Goal: Task Accomplishment & Management: Complete application form

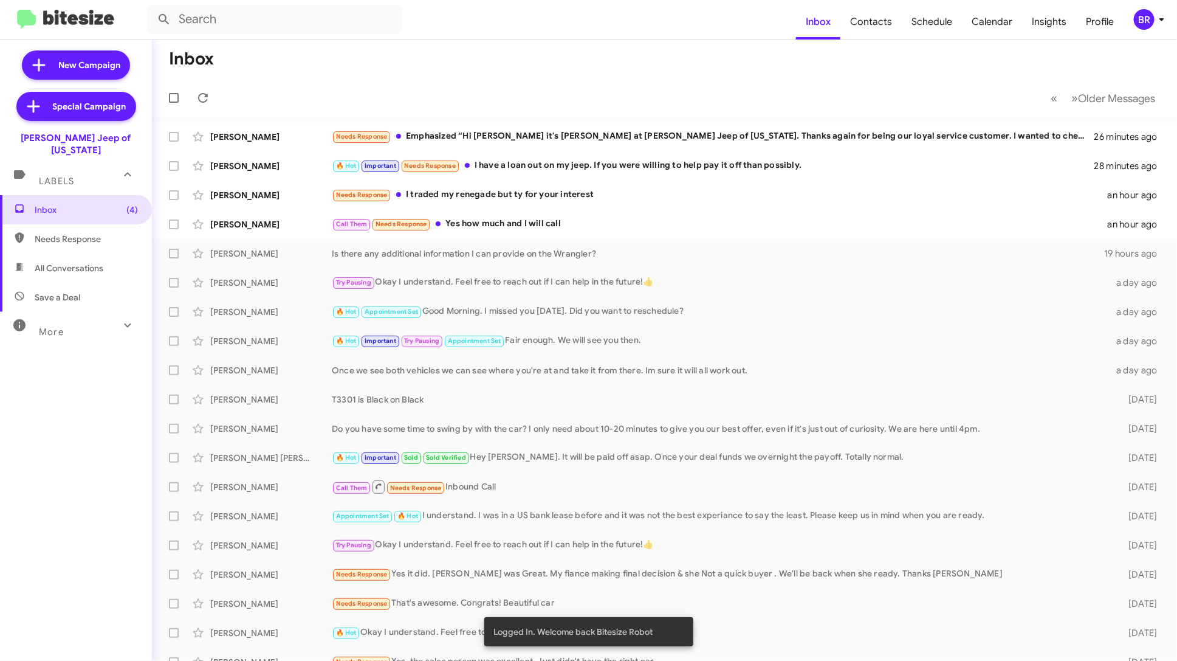
click at [1147, 10] on div "BR" at bounding box center [1144, 19] width 21 height 21
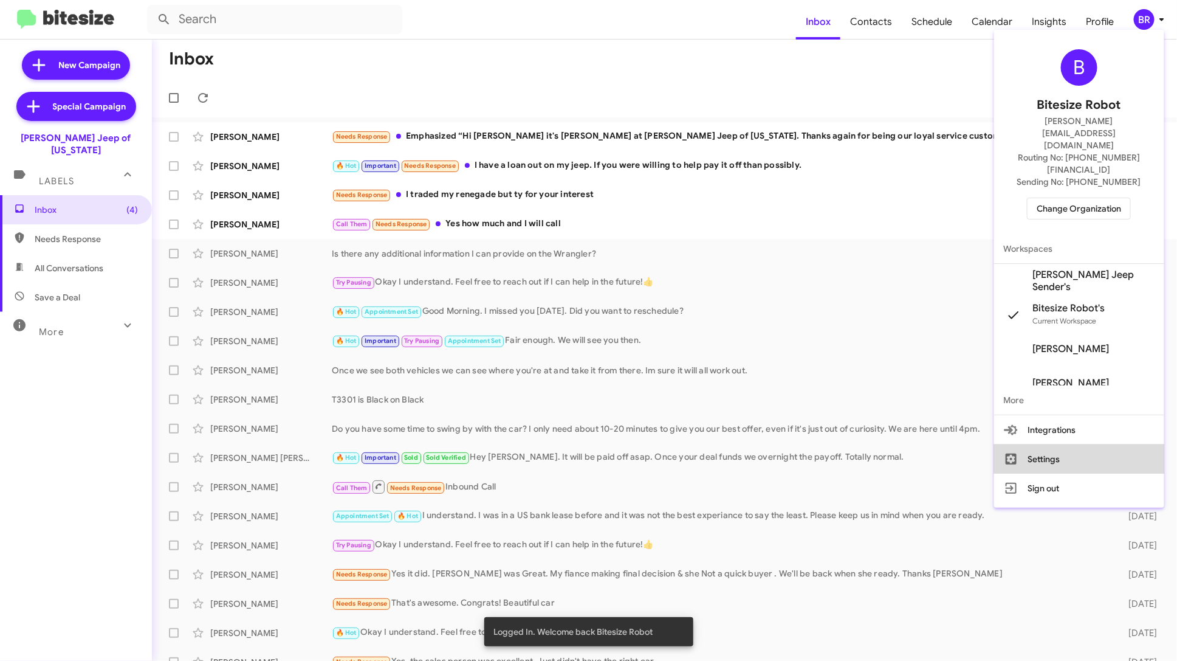
click at [1101, 444] on button "Settings" at bounding box center [1079, 458] width 170 height 29
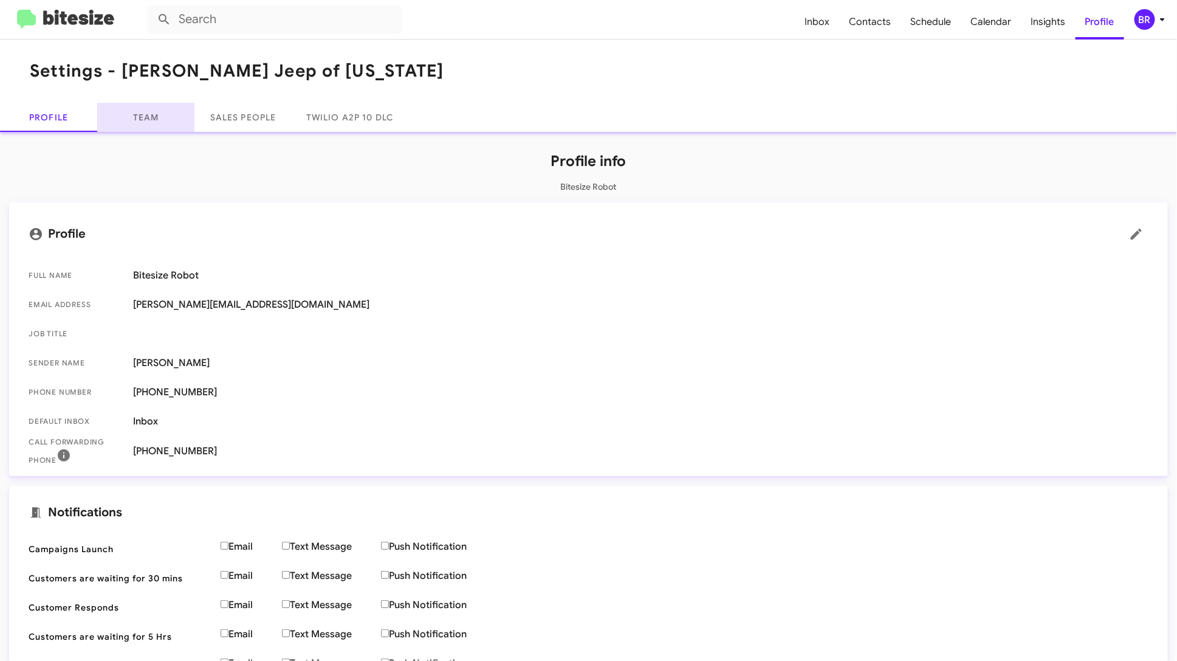
click at [144, 113] on link "Team" at bounding box center [145, 117] width 97 height 29
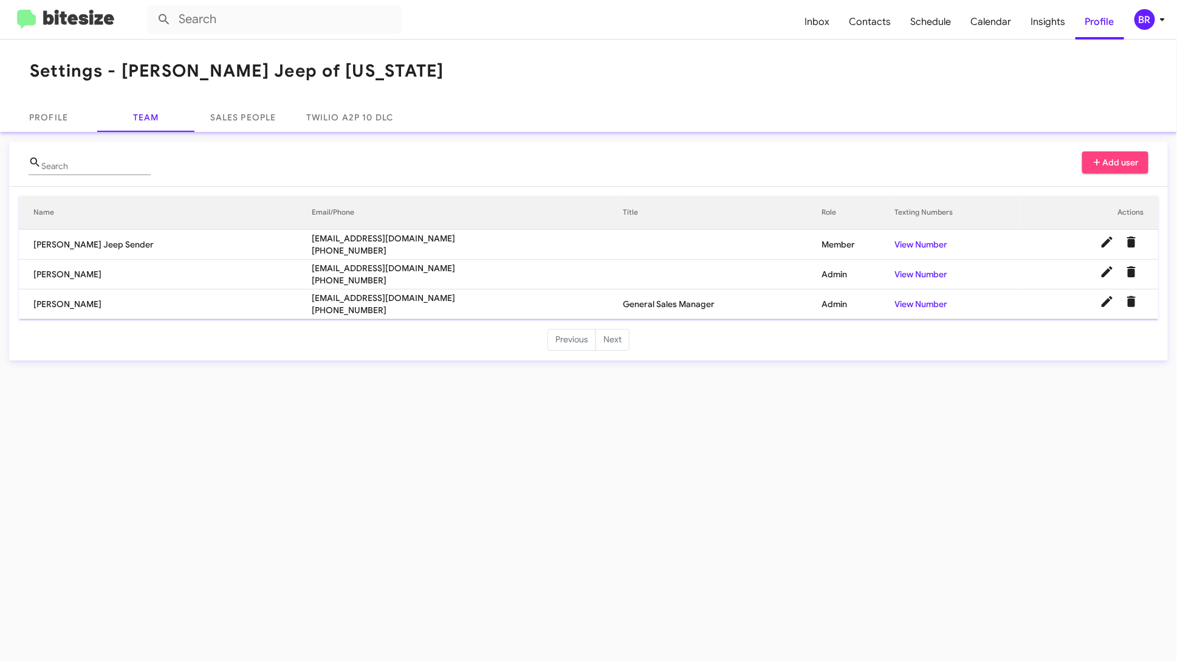
click at [1116, 157] on span "Add user" at bounding box center [1115, 162] width 47 height 22
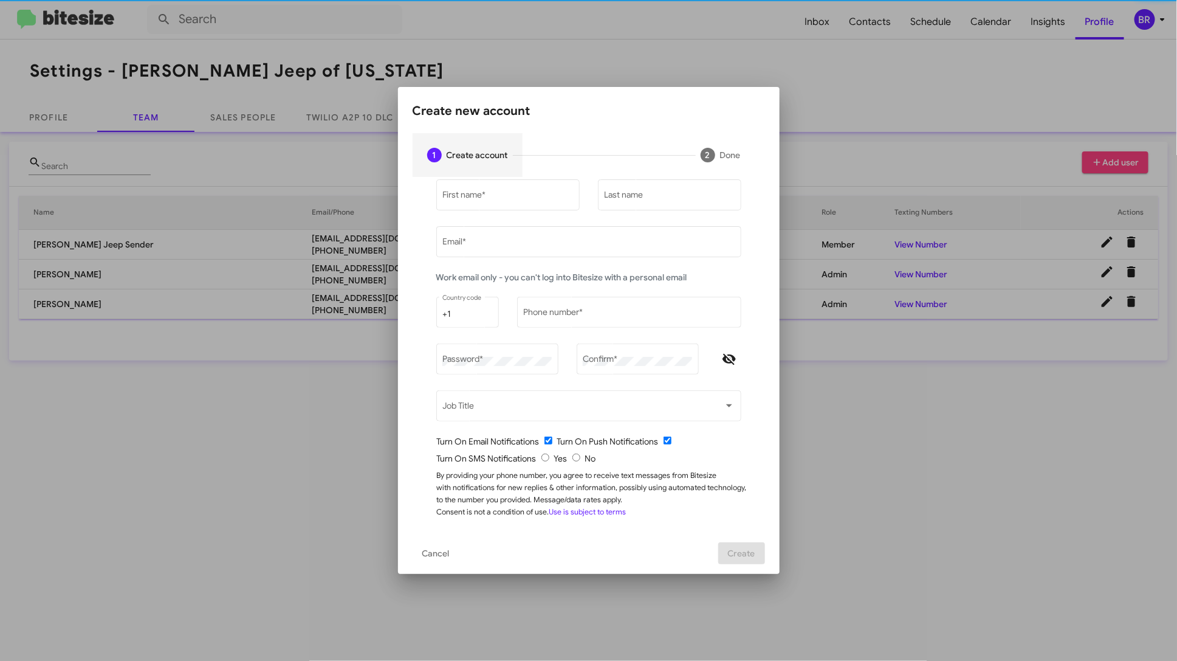
type input "[PERSON_NAME][EMAIL_ADDRESS][DOMAIN_NAME]"
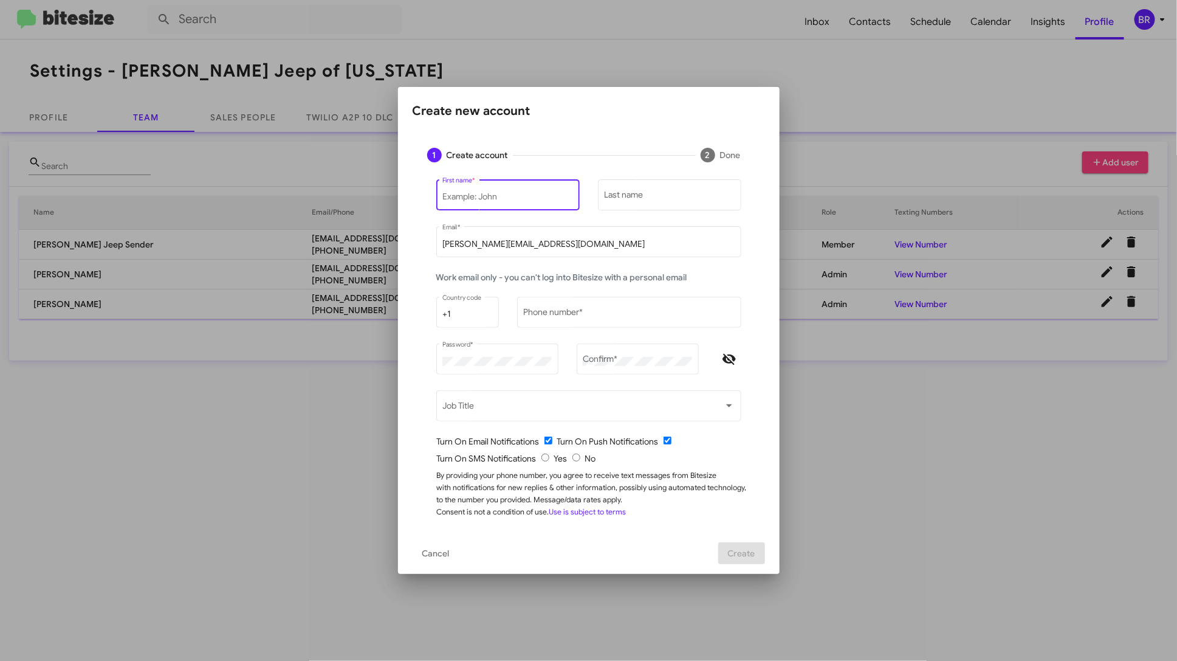
click at [517, 201] on input "First name *" at bounding box center [507, 197] width 131 height 10
type input "[PERSON_NAME]"
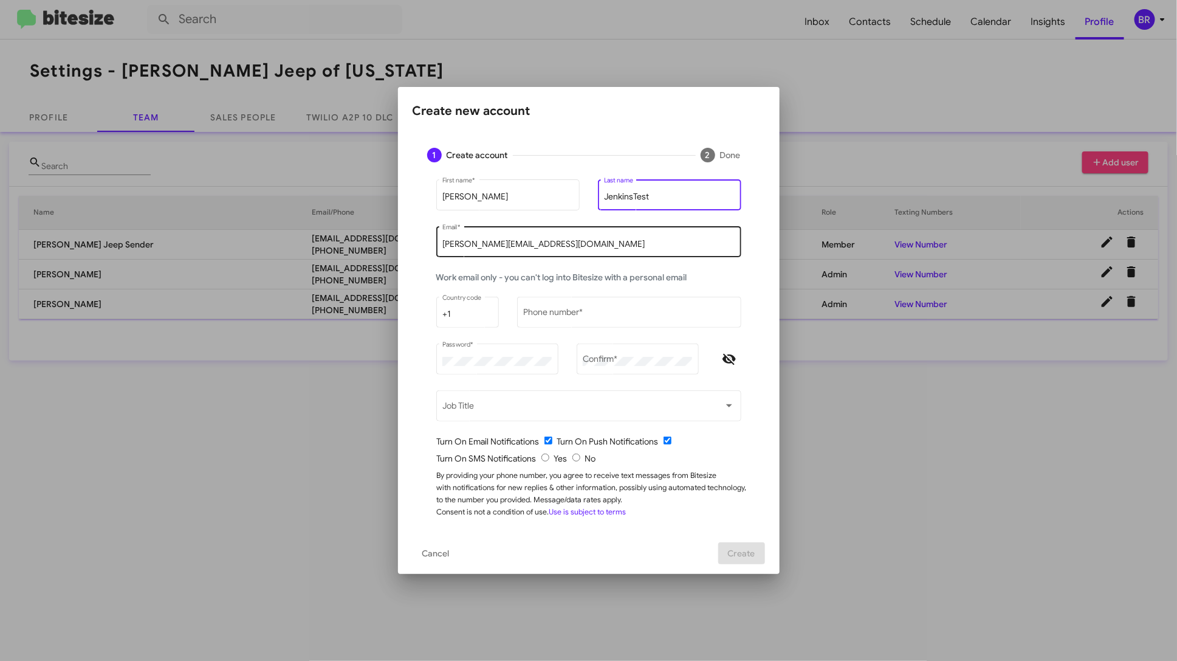
type input "JenkinsTest"
click at [494, 247] on input "[PERSON_NAME][EMAIL_ADDRESS][DOMAIN_NAME]" at bounding box center [588, 244] width 292 height 10
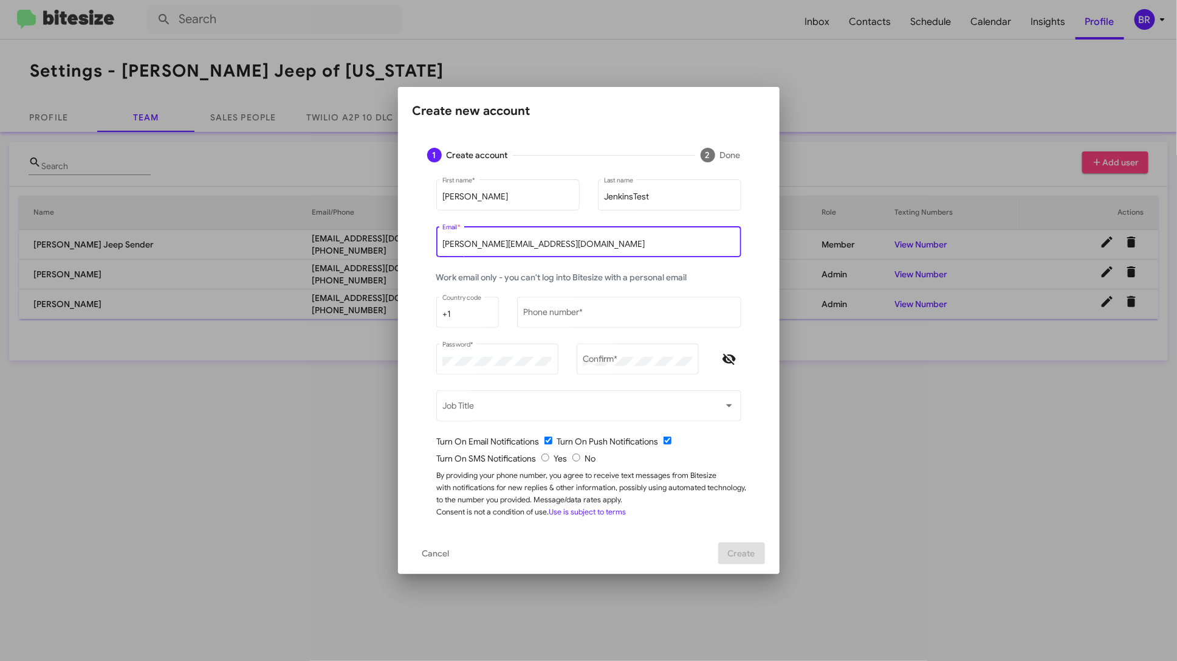
click at [501, 244] on input "[PERSON_NAME][EMAIL_ADDRESS][DOMAIN_NAME]" at bounding box center [588, 244] width 292 height 10
type input "[PERSON_NAME][EMAIL_ADDRESS][DOMAIN_NAME]"
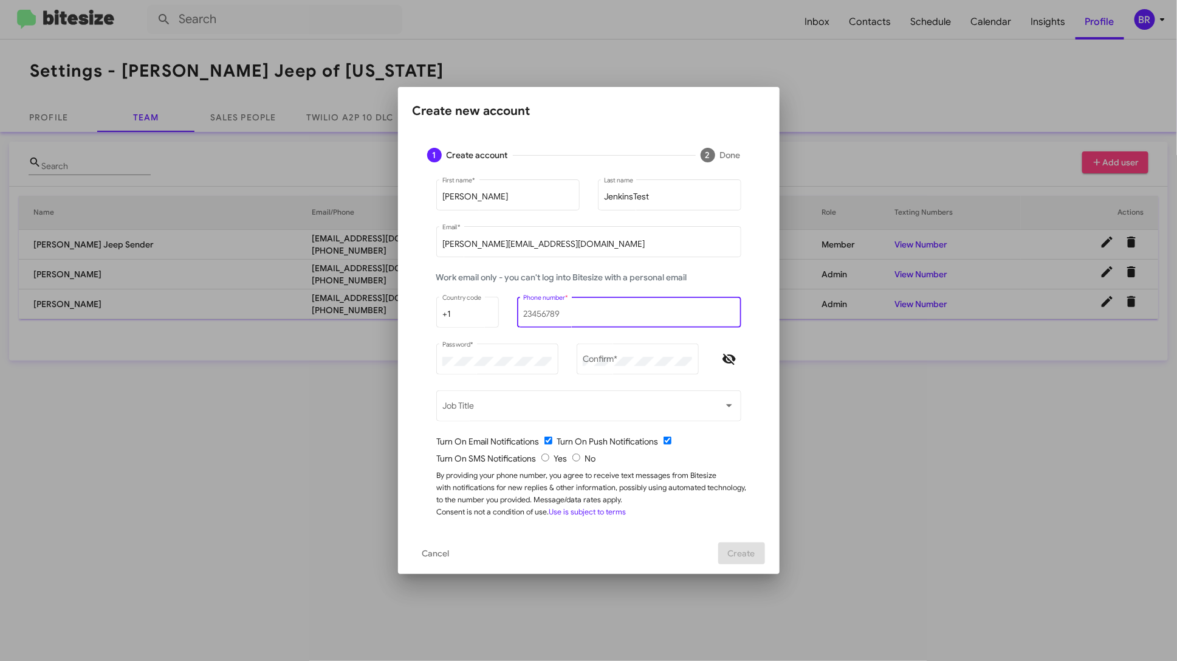
click at [553, 314] on input "Phone number *" at bounding box center [629, 314] width 212 height 10
type input "8478531129"
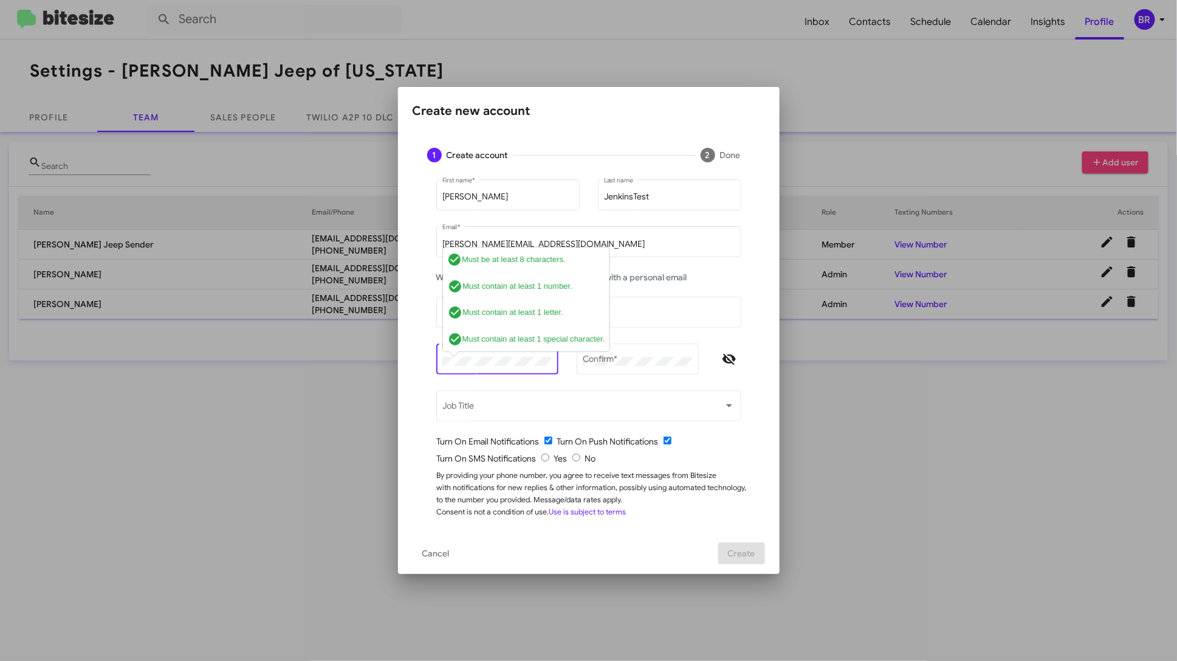
click at [521, 379] on div "Password * check_circle Must be at least 8 characters. check_circle Must contai…" at bounding box center [497, 364] width 122 height 43
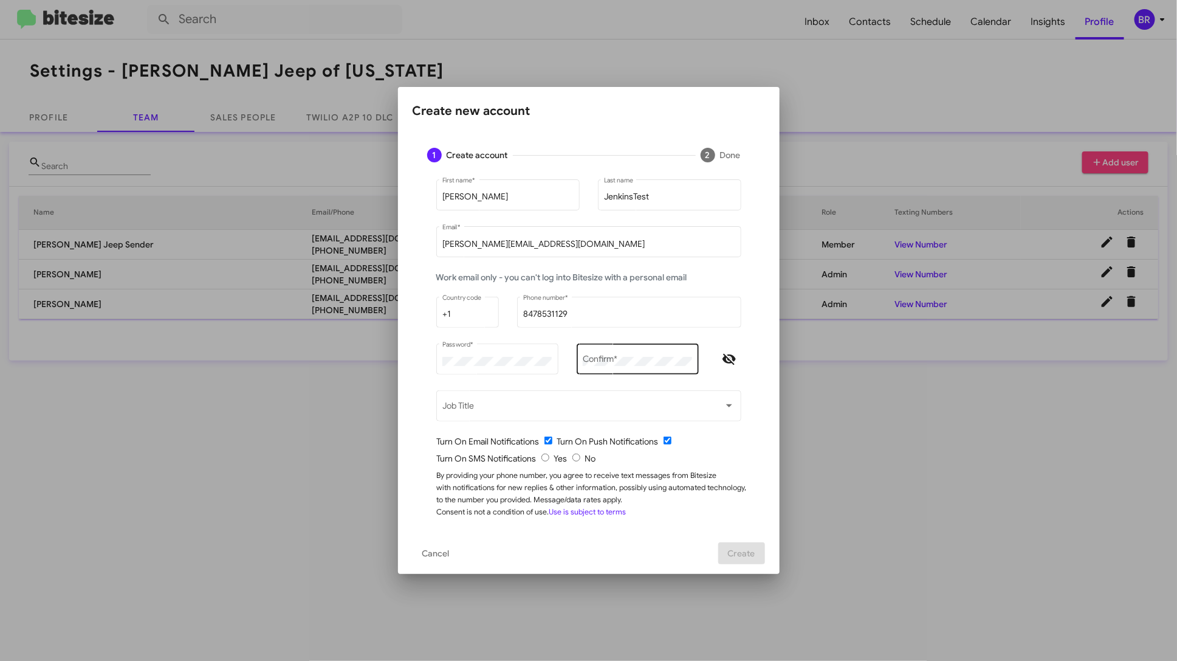
click at [611, 356] on div "Confirm *" at bounding box center [637, 357] width 109 height 33
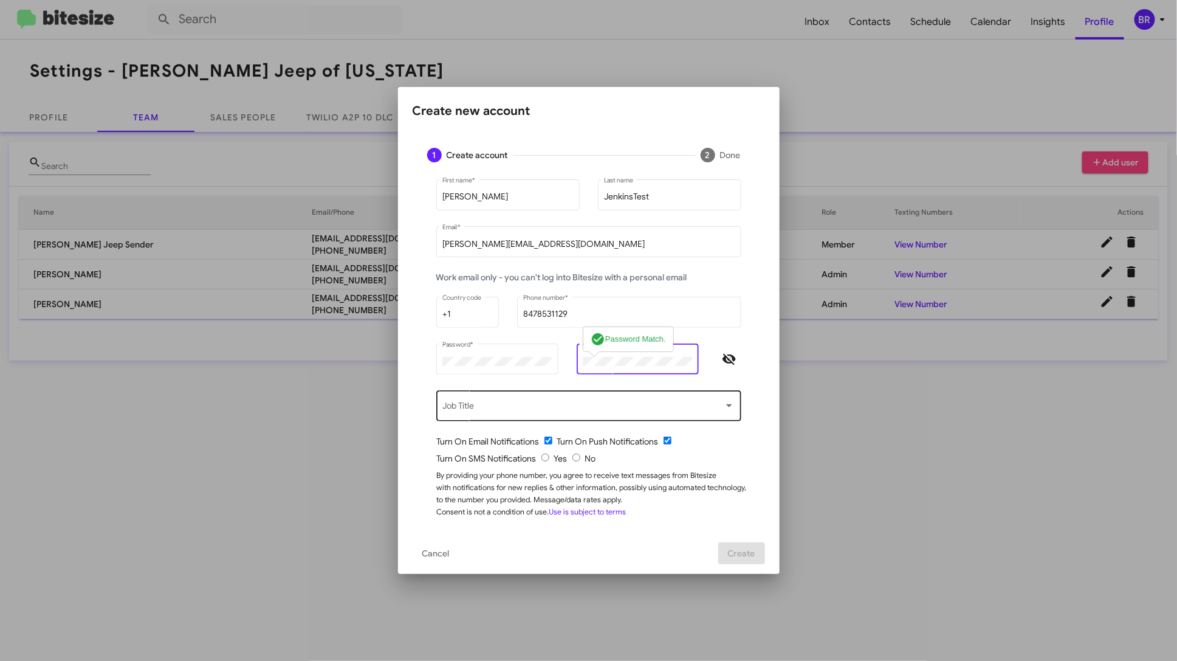
click at [575, 411] on span at bounding box center [582, 409] width 281 height 10
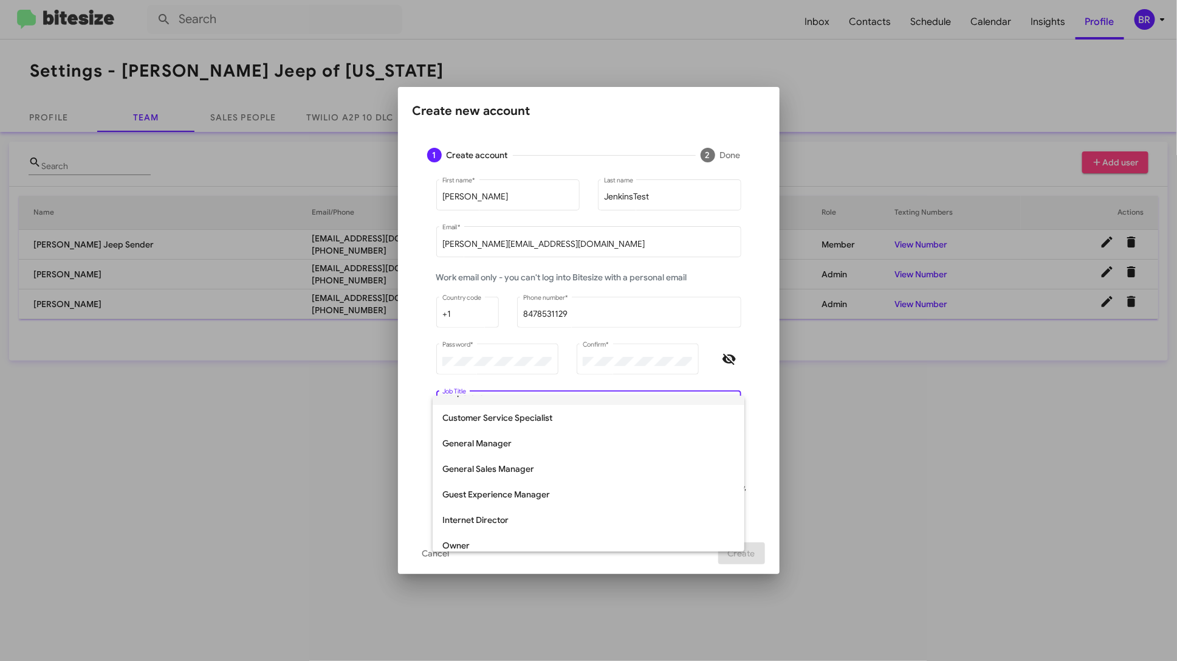
scroll to position [160, 0]
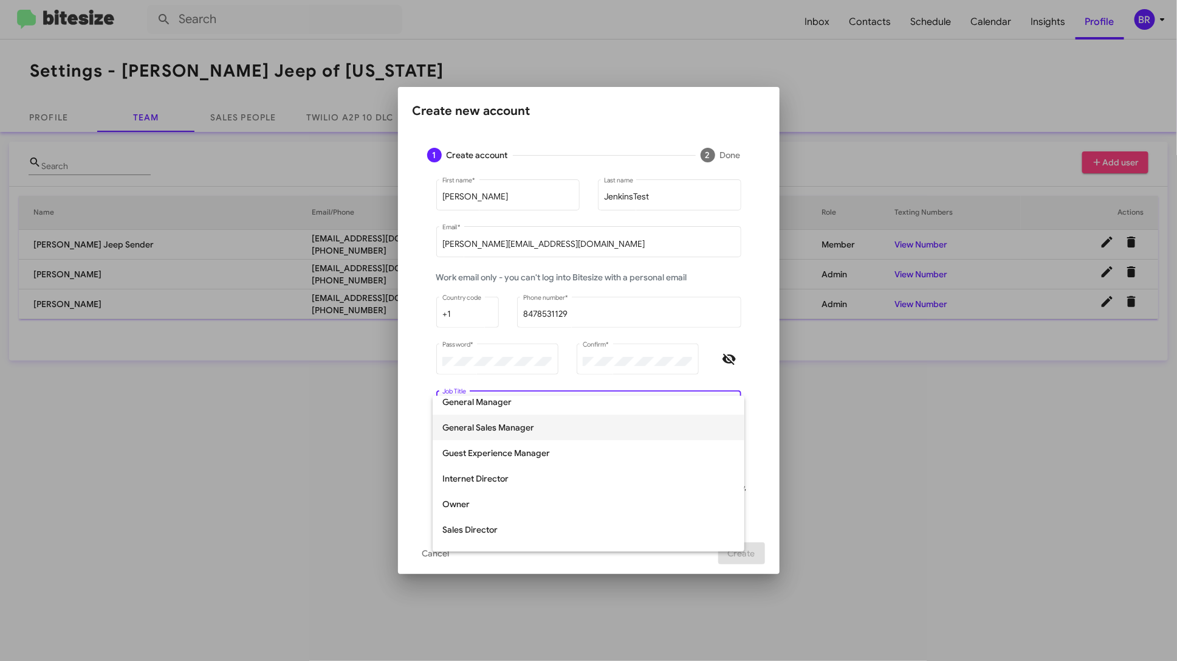
click at [528, 428] on span "General Sales Manager" at bounding box center [588, 427] width 292 height 26
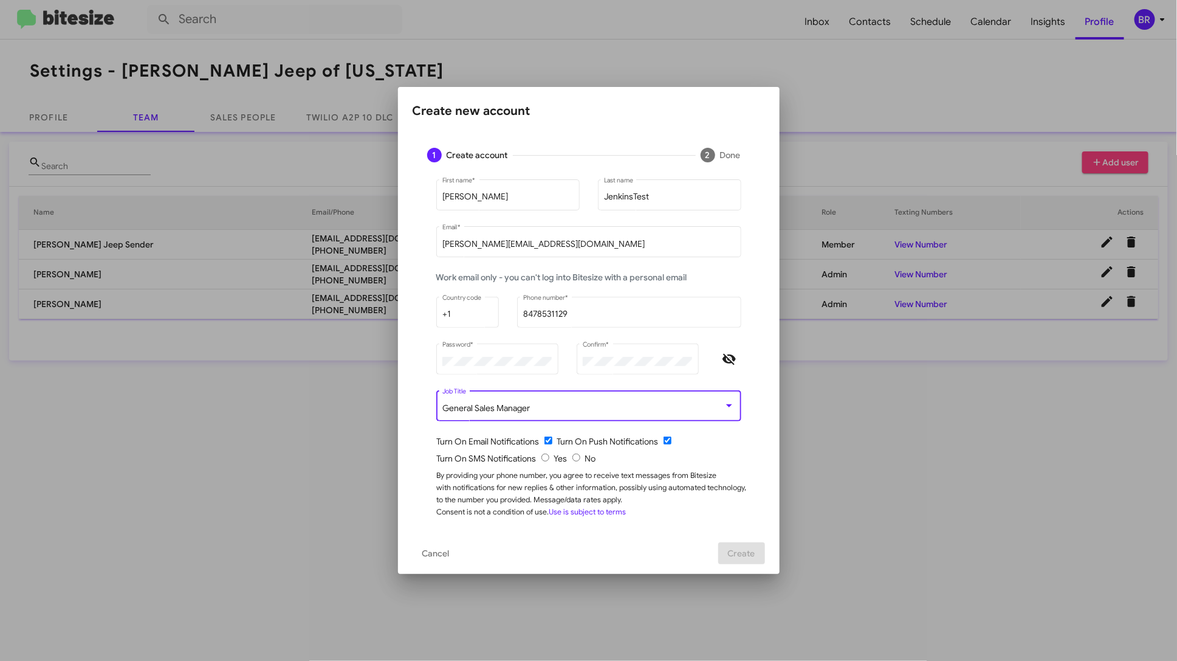
click at [547, 442] on input "checkbox" at bounding box center [549, 440] width 8 height 8
checkbox input "false"
click at [666, 438] on input "checkbox" at bounding box center [668, 440] width 8 height 8
checkbox input "false"
click at [550, 443] on input "checkbox" at bounding box center [549, 440] width 8 height 8
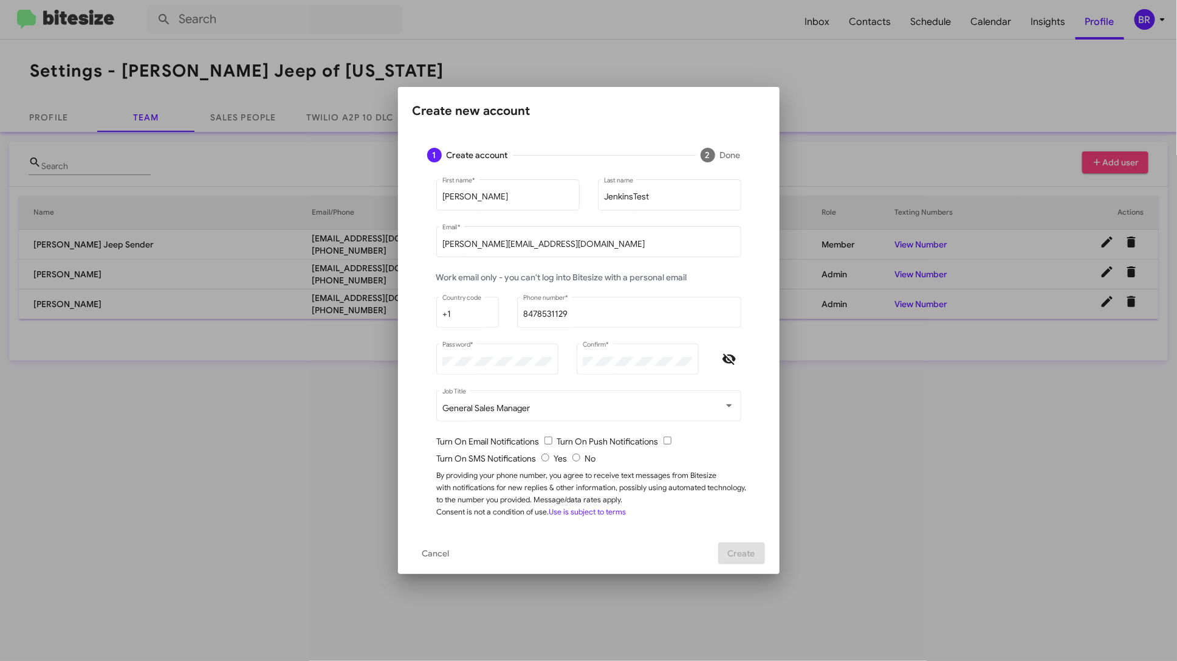
checkbox input "true"
click at [548, 239] on input "[PERSON_NAME][EMAIL_ADDRESS][DOMAIN_NAME]" at bounding box center [588, 244] width 292 height 10
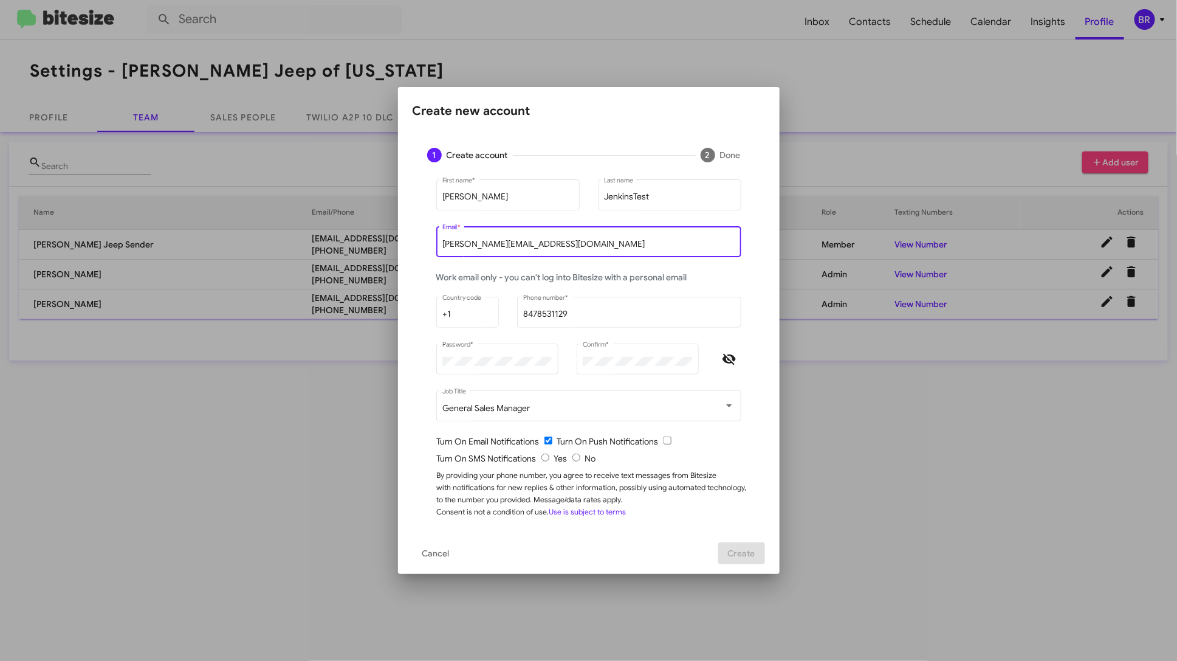
click at [548, 239] on input "[PERSON_NAME][EMAIL_ADDRESS][DOMAIN_NAME]" at bounding box center [588, 244] width 292 height 10
click at [715, 285] on div "Work email only - you can't log into Bitesize with a personal email" at bounding box center [588, 283] width 323 height 24
click at [540, 484] on div "By providing your phone number, you agree to receive text messages from Bitesiz…" at bounding box center [594, 493] width 314 height 49
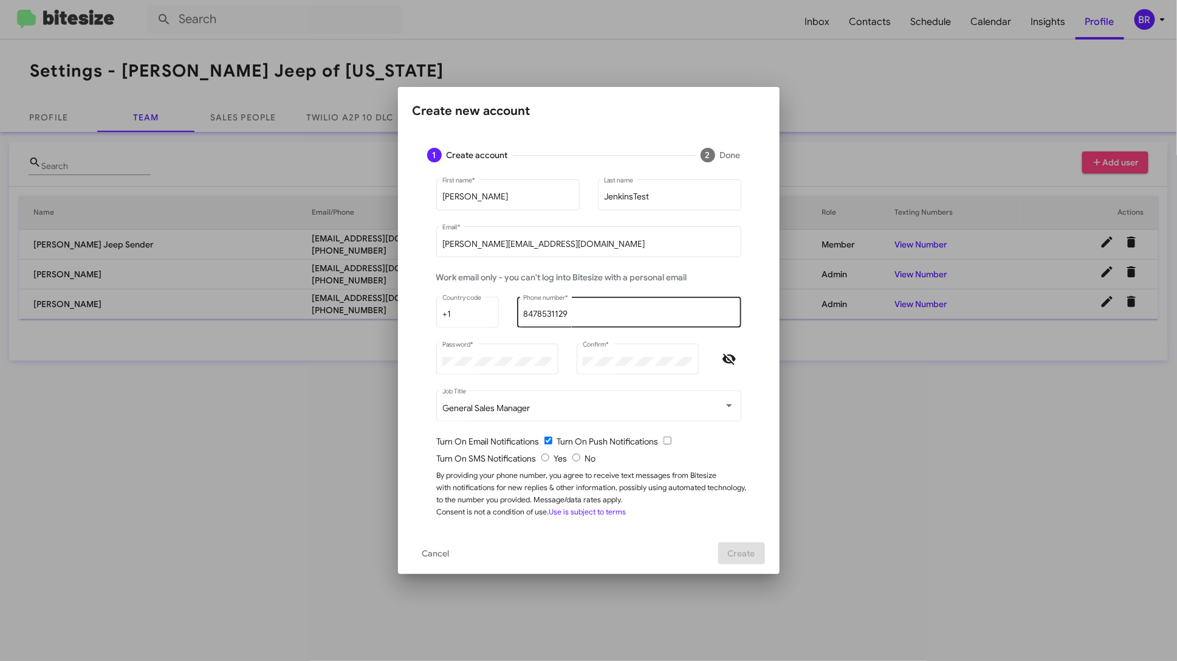
click at [583, 306] on div "[PHONE_NUMBER] Phone number *" at bounding box center [629, 310] width 212 height 33
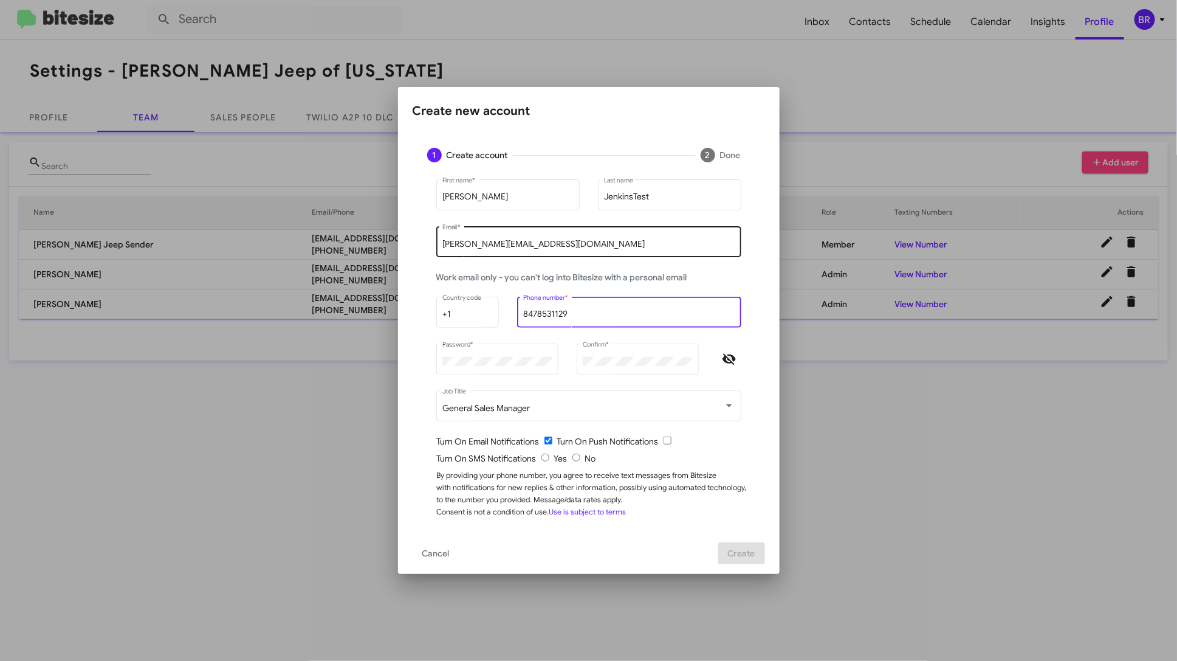
click at [588, 242] on input "[PERSON_NAME][EMAIL_ADDRESS][DOMAIN_NAME]" at bounding box center [588, 244] width 292 height 10
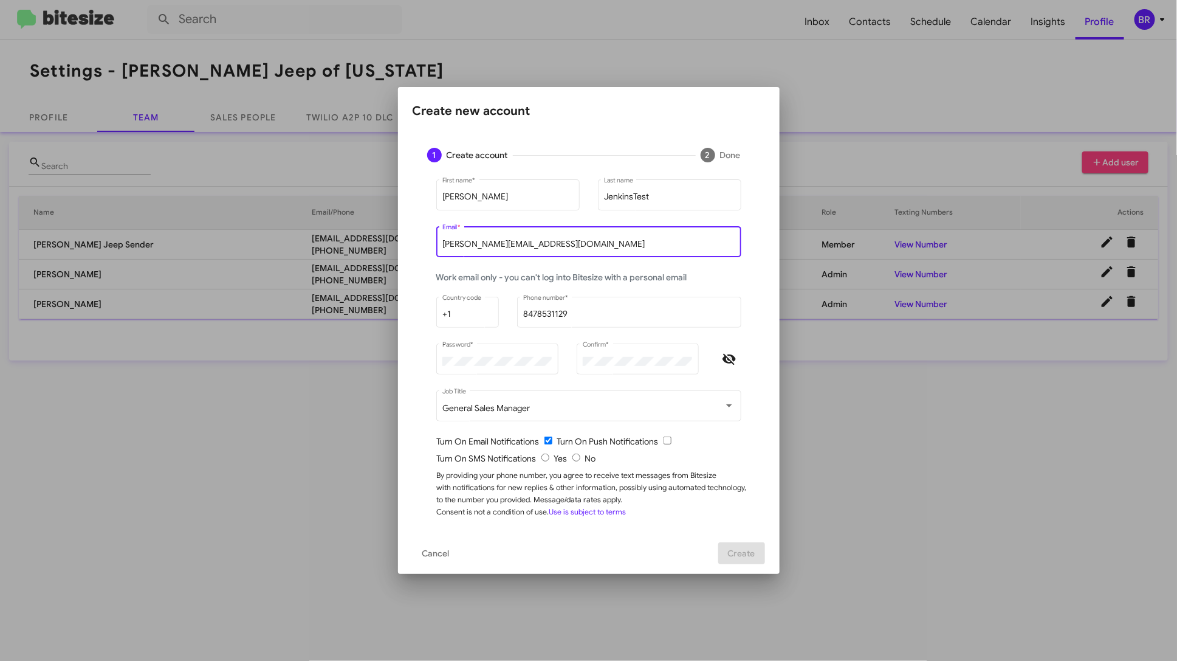
type input "[PERSON_NAME][EMAIL_ADDRESS][DOMAIN_NAME]"
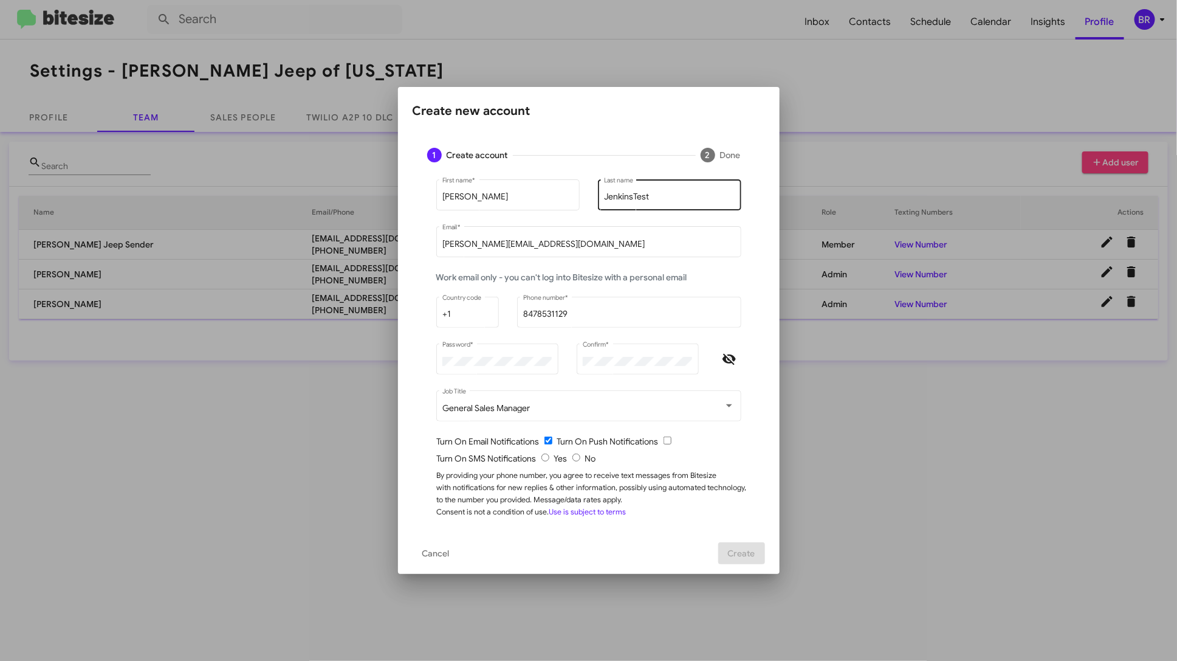
click at [665, 187] on div "JenkinsTest Last name" at bounding box center [669, 193] width 131 height 33
type input "JenkinsTe"
click at [595, 336] on div "[PHONE_NUMBER] Phone number *" at bounding box center [629, 318] width 224 height 43
click at [595, 317] on input "8478531129" at bounding box center [629, 314] width 212 height 10
type input "8478531124"
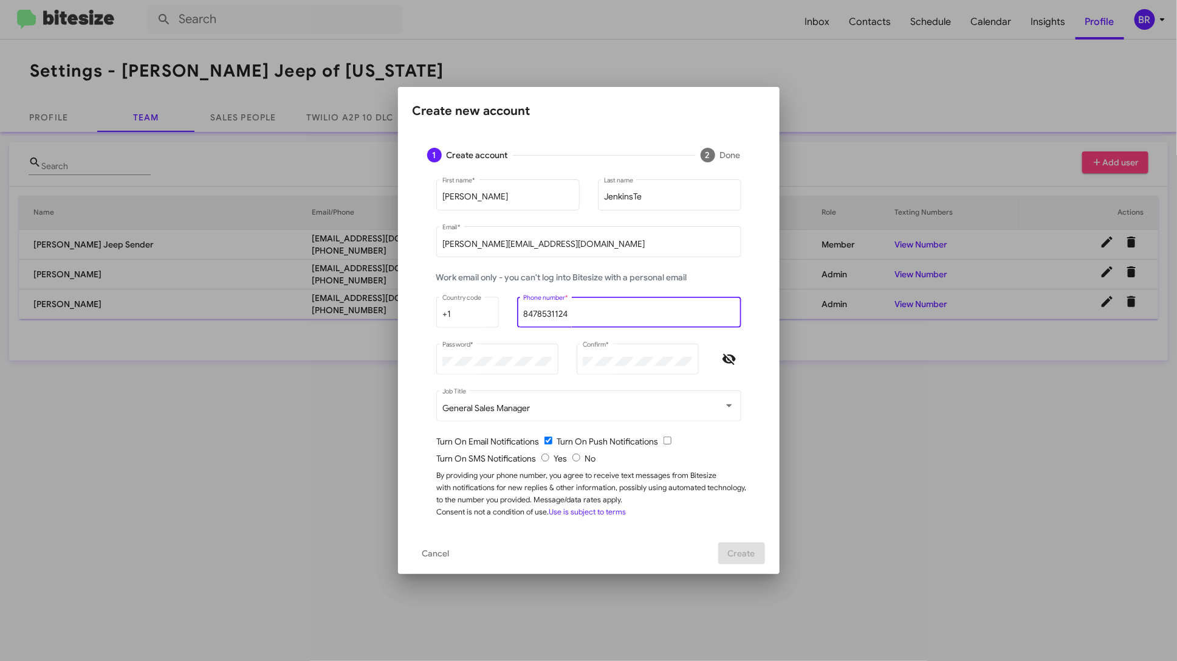
click at [733, 356] on icon "Hide password" at bounding box center [729, 359] width 13 height 11
drag, startPoint x: 627, startPoint y: 130, endPoint x: 645, endPoint y: 130, distance: 17.6
click at [645, 130] on app-account-creation-dialog "Create new account 1 Create account 2 Done [PERSON_NAME] First name * JenkinsTe…" at bounding box center [589, 337] width 353 height 472
click at [433, 554] on span "Cancel" at bounding box center [435, 553] width 27 height 22
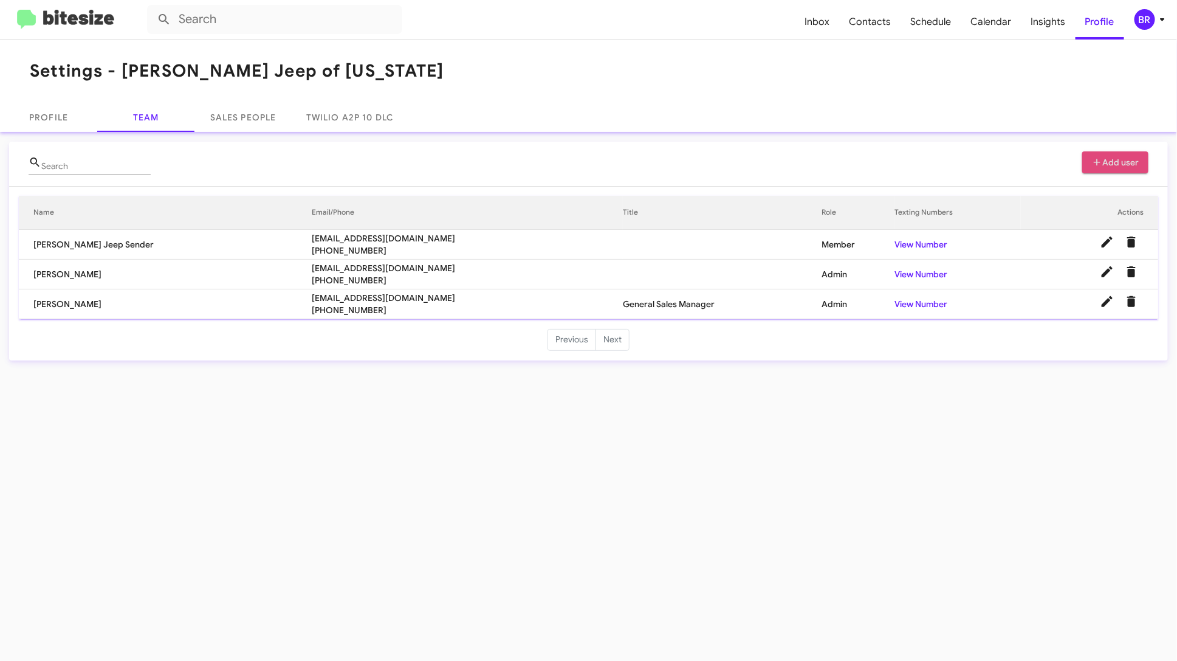
click at [1116, 168] on span "Add user" at bounding box center [1115, 162] width 47 height 22
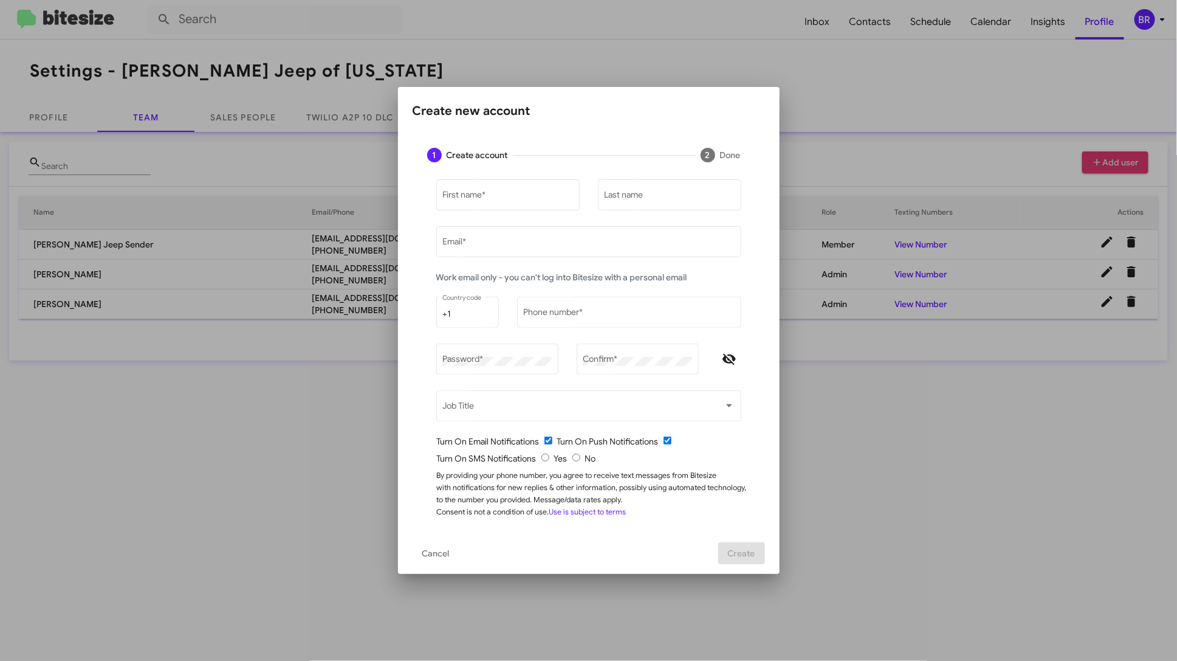
type input "[PERSON_NAME][EMAIL_ADDRESS][DOMAIN_NAME]"
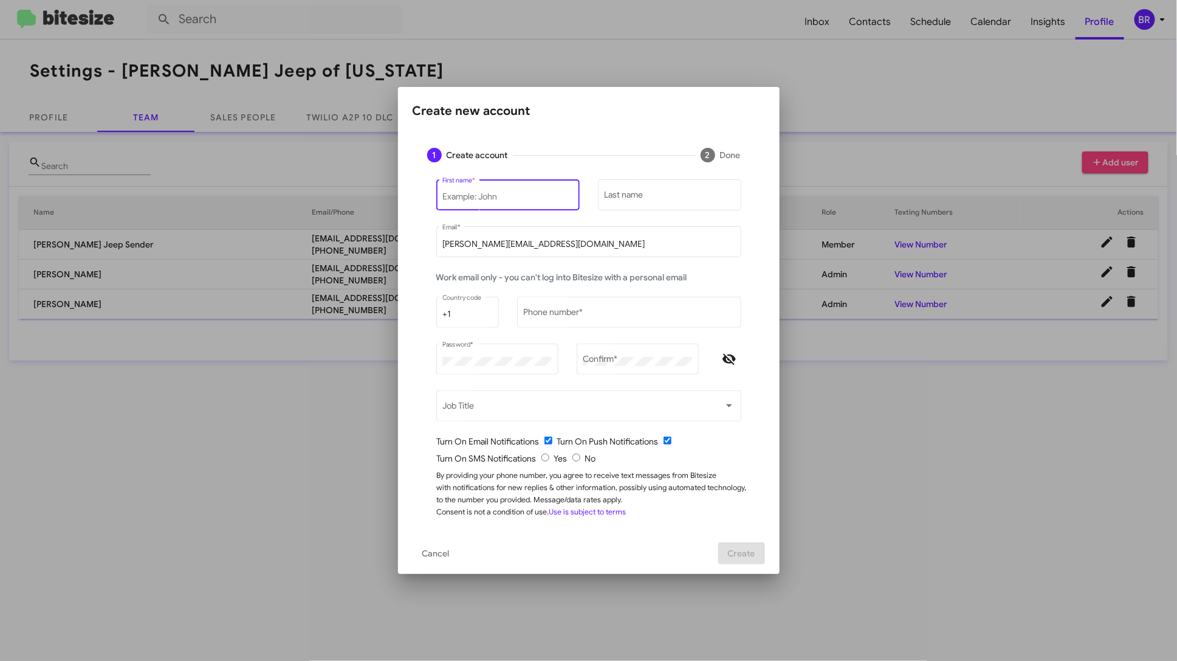
click at [517, 194] on input "First name *" at bounding box center [507, 197] width 131 height 10
type input "[PERSON_NAME]"
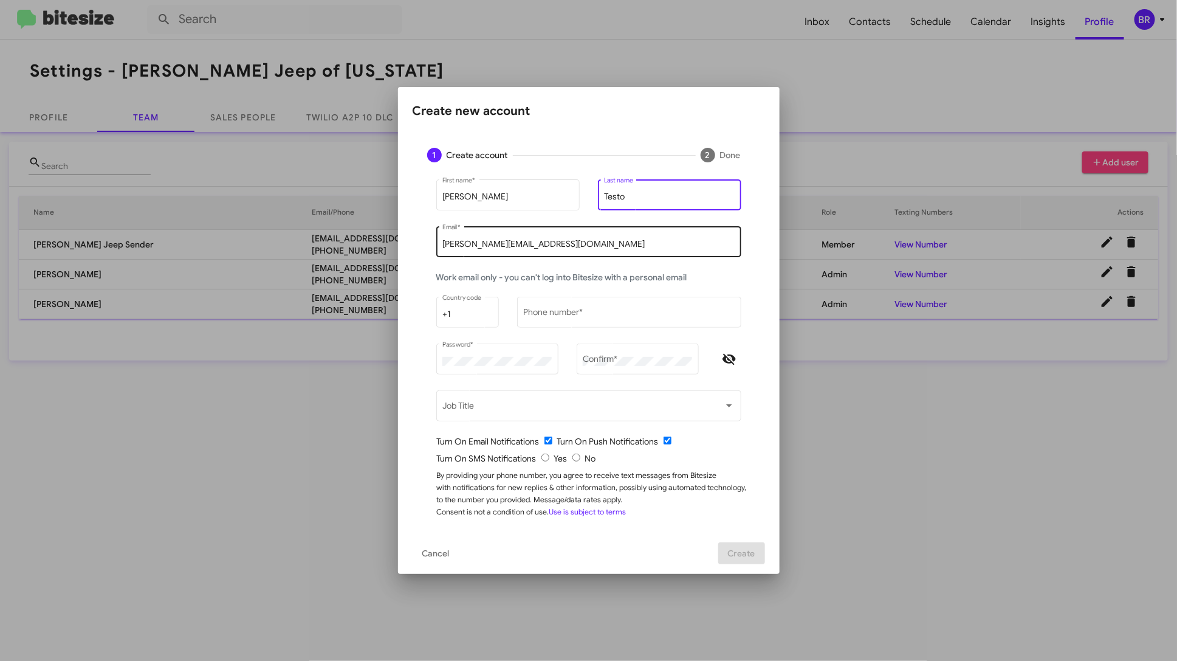
type input "Testo"
click at [536, 242] on input "[PERSON_NAME][EMAIL_ADDRESS][DOMAIN_NAME]" at bounding box center [588, 244] width 292 height 10
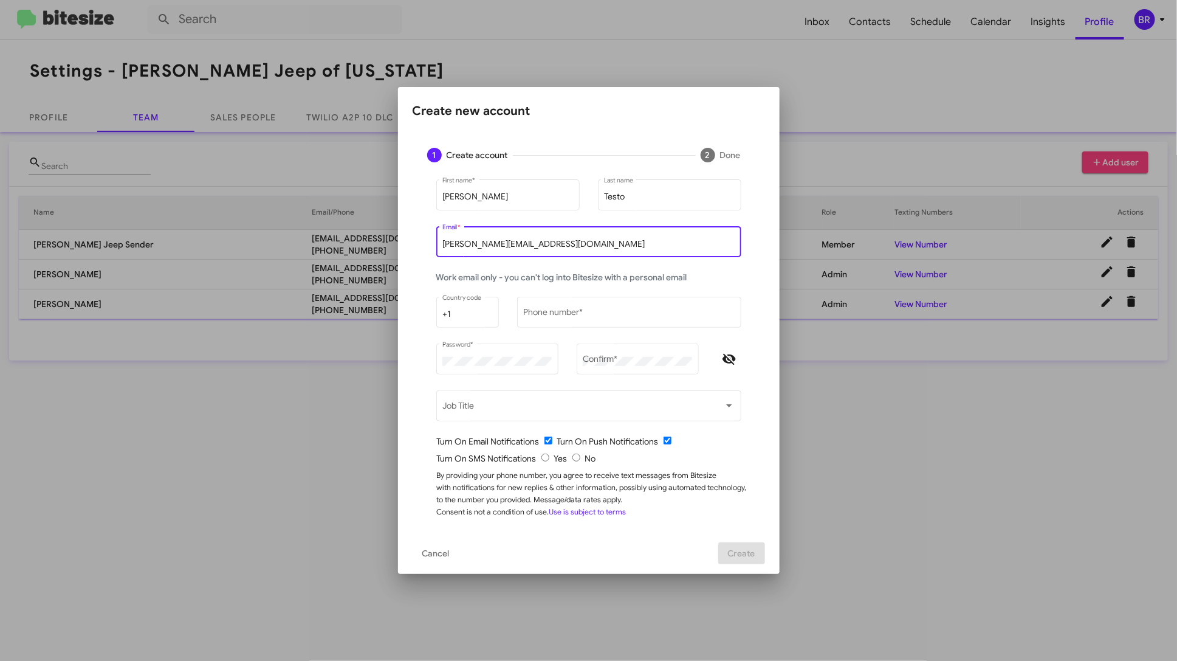
click at [536, 242] on input "[PERSON_NAME][EMAIL_ADDRESS][DOMAIN_NAME]" at bounding box center [588, 244] width 292 height 10
type input "[PERSON_NAME][EMAIL_ADDRESS][DOMAIN_NAME]"
click at [666, 307] on div "Phone number *" at bounding box center [629, 310] width 212 height 33
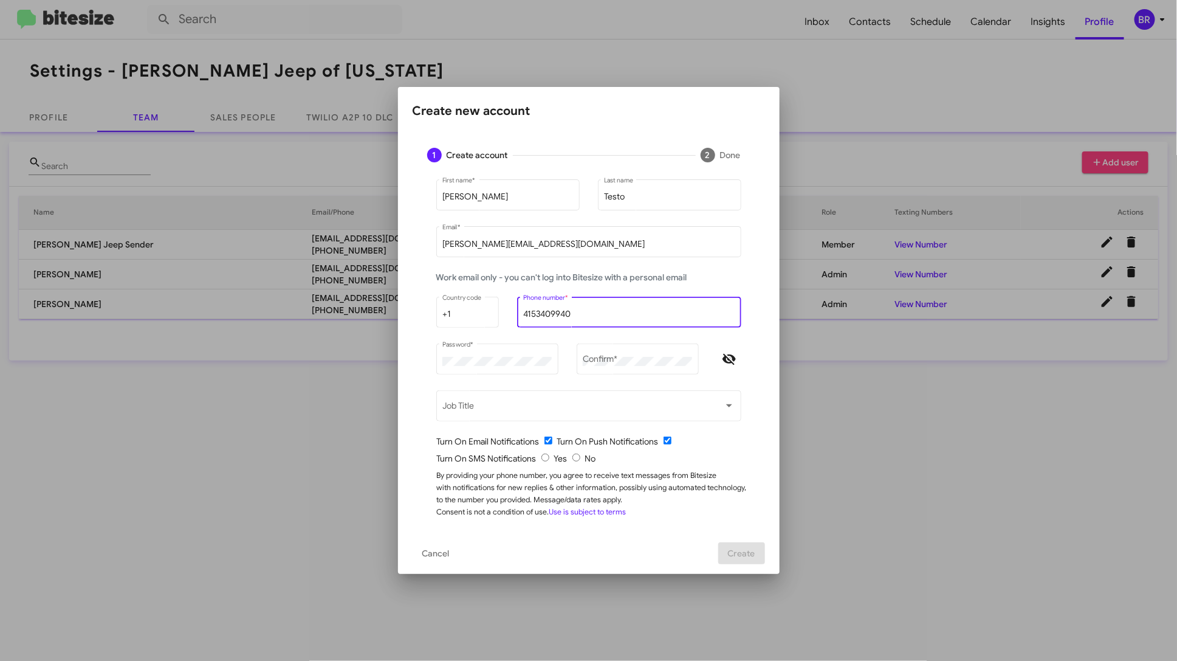
type input "4153409940"
click at [566, 373] on mat-form-field "Password *" at bounding box center [497, 364] width 140 height 47
click at [540, 367] on div "Password *" at bounding box center [496, 357] width 109 height 33
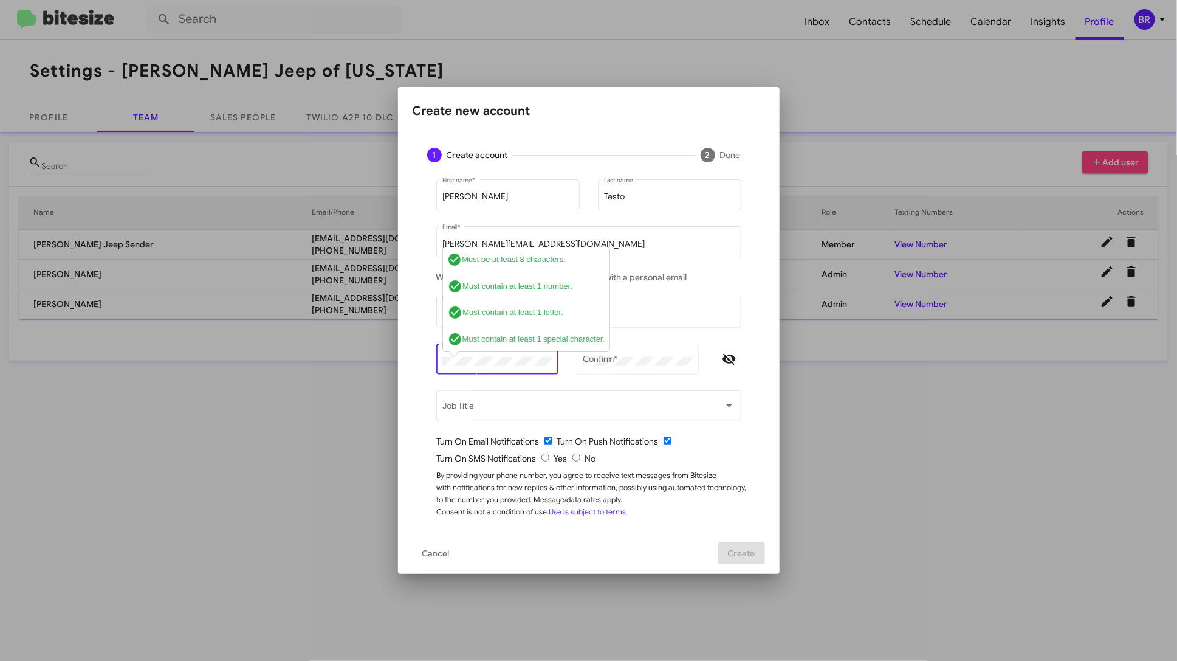
click at [498, 387] on mat-form-field "Password * check_circle Must be at least 8 characters. check_circle Must contai…" at bounding box center [497, 364] width 140 height 47
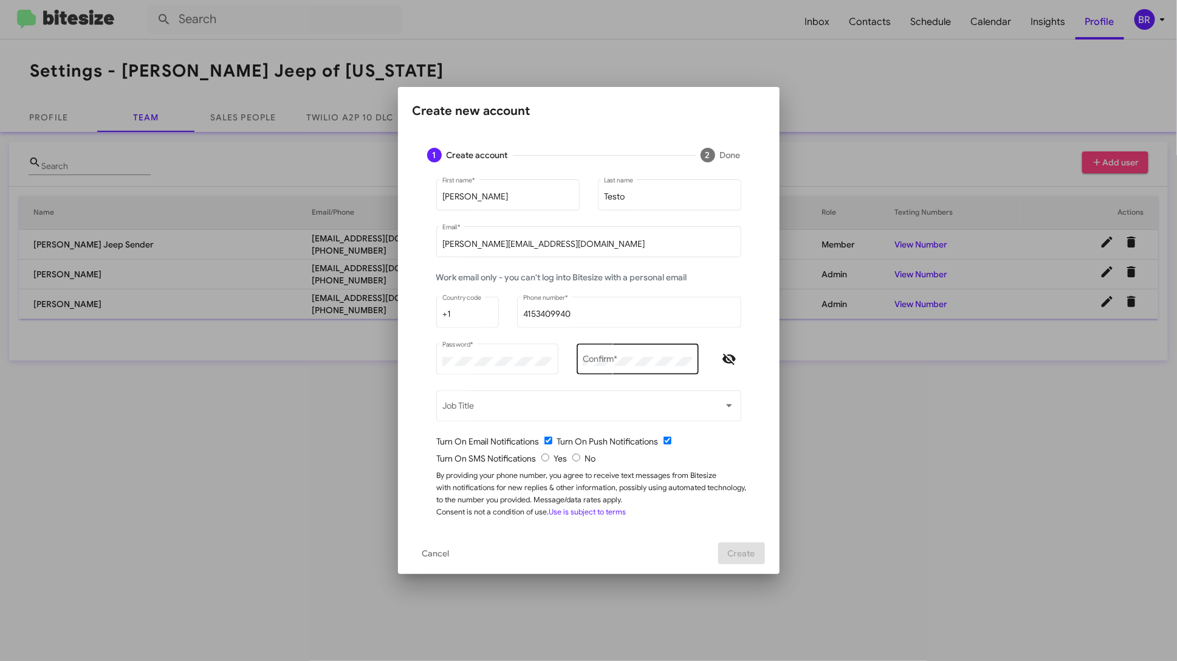
click at [615, 368] on div "Confirm *" at bounding box center [637, 357] width 109 height 33
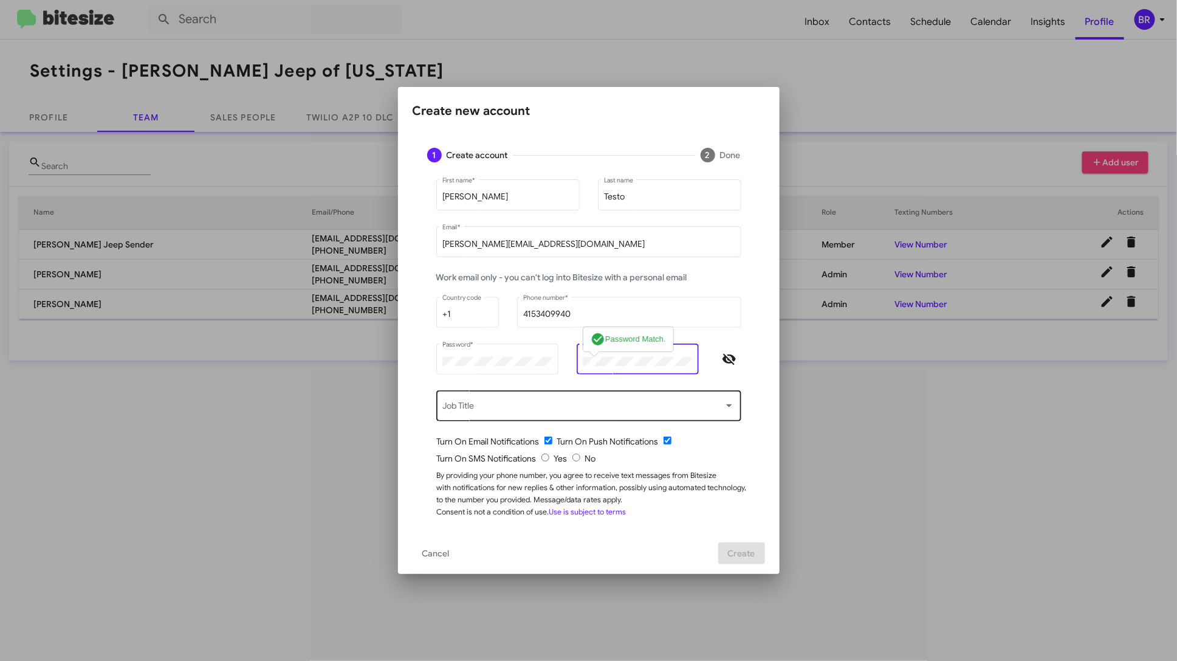
click at [613, 397] on div "Job Title" at bounding box center [588, 404] width 292 height 33
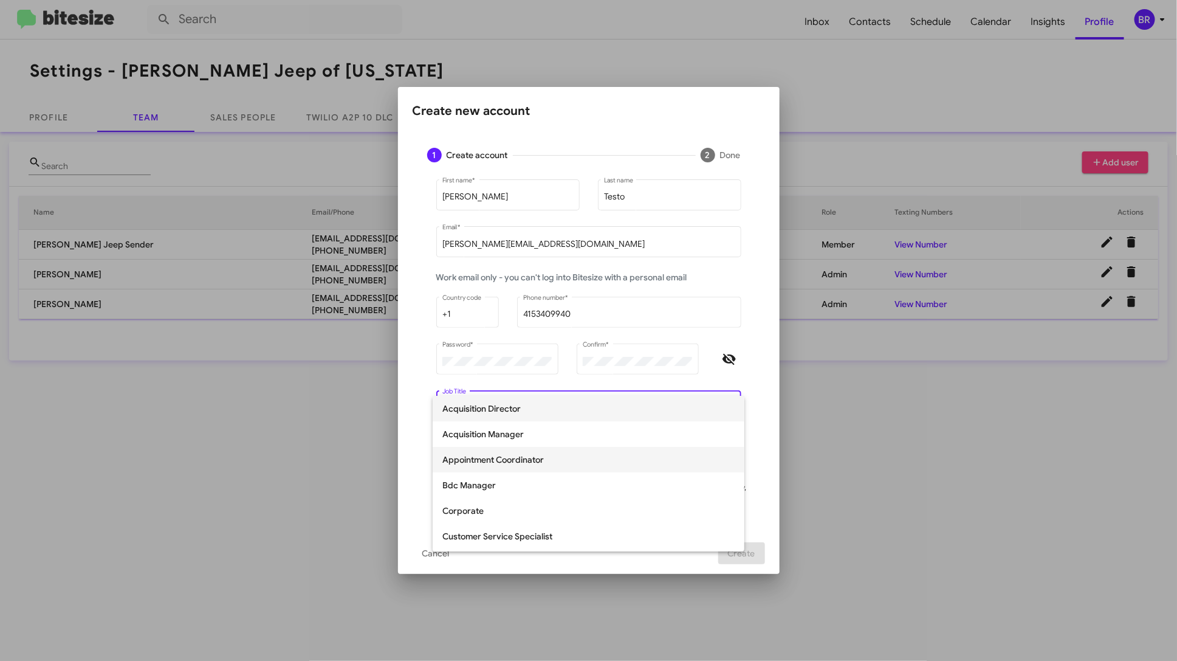
click at [576, 465] on span "Appointment Coordinator" at bounding box center [588, 460] width 292 height 26
